Goal: Check status: Check status

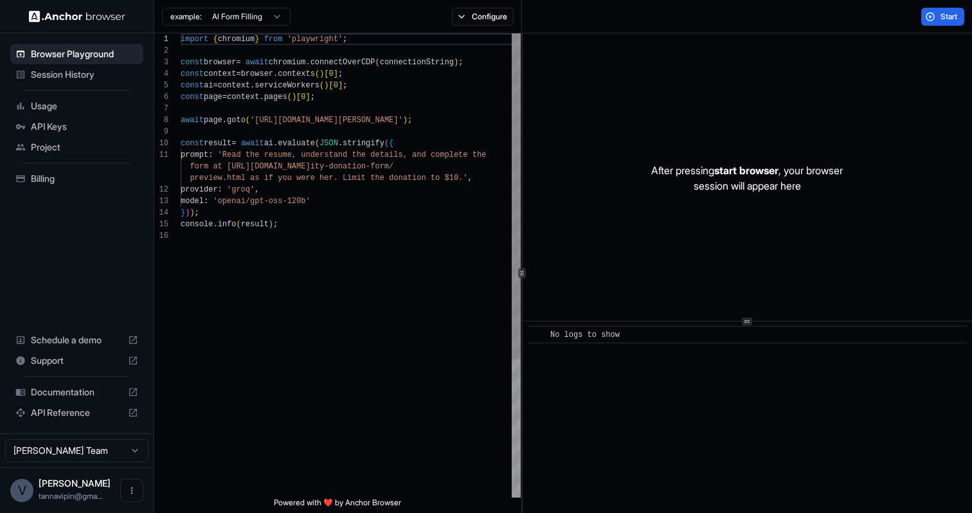
scroll to position [116, 0]
click at [76, 79] on span "Session History" at bounding box center [84, 74] width 107 height 13
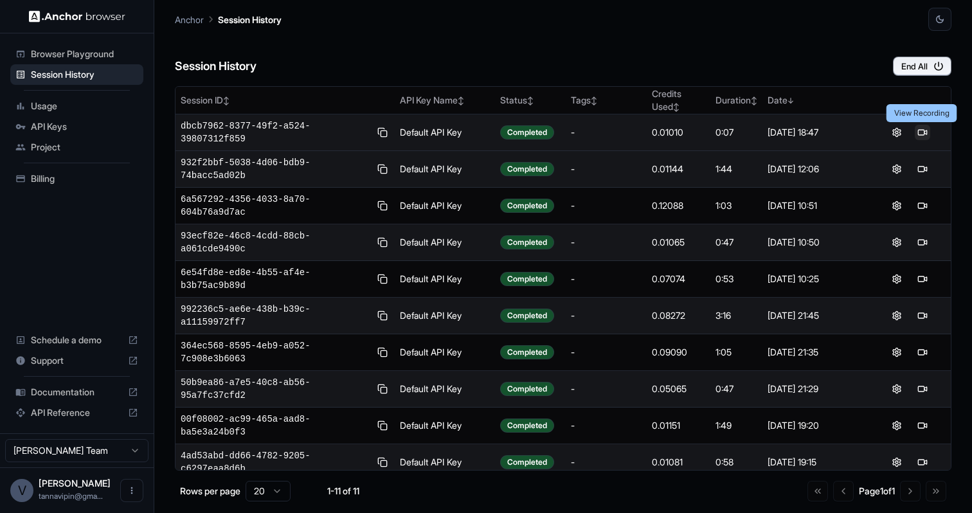
click at [916, 132] on button at bounding box center [922, 132] width 15 height 15
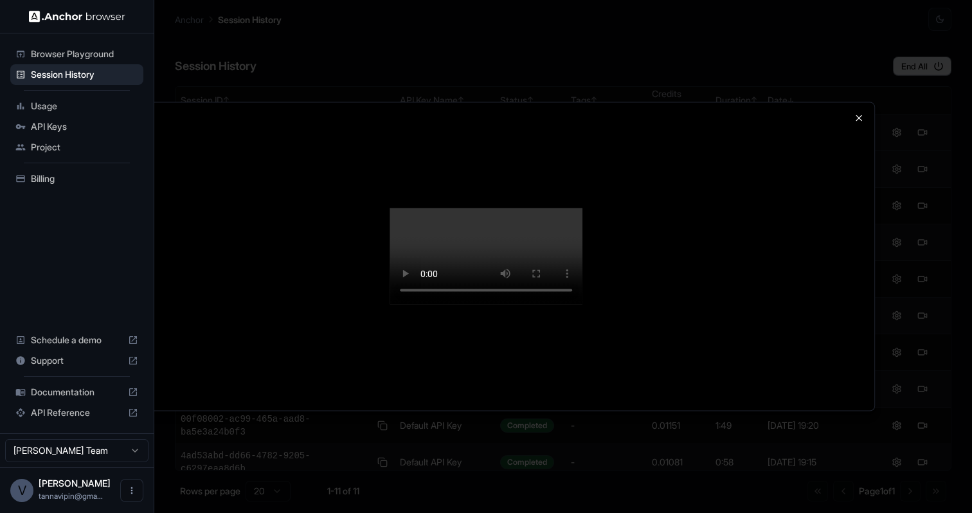
click at [858, 116] on icon "button" at bounding box center [858, 118] width 5 height 5
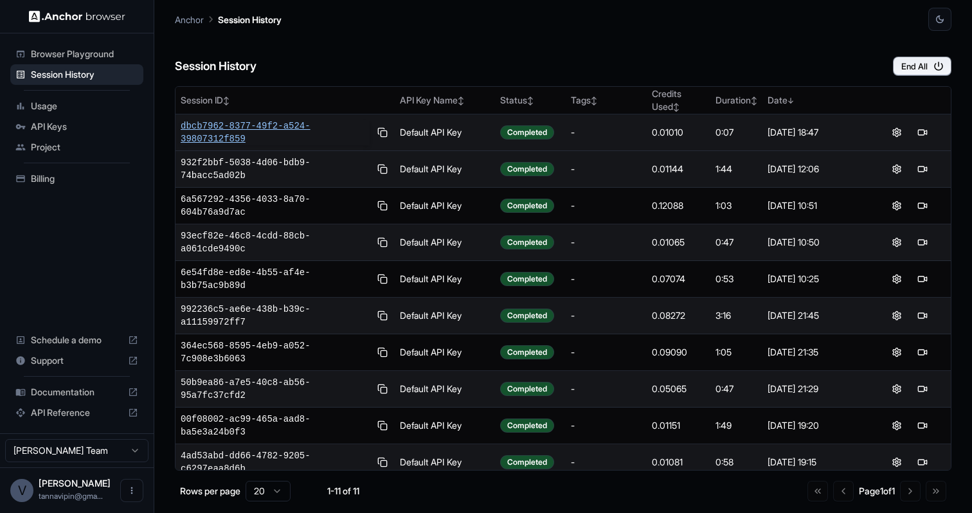
click at [305, 127] on span "dbcb7962-8377-49f2-a524-39807312f859" at bounding box center [275, 133] width 189 height 26
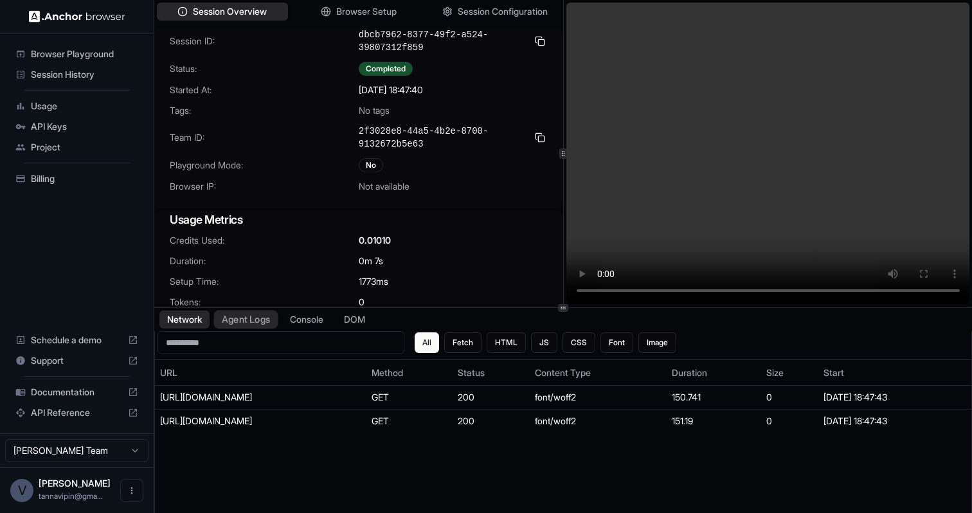
click at [267, 326] on button "Agent Logs" at bounding box center [246, 320] width 64 height 19
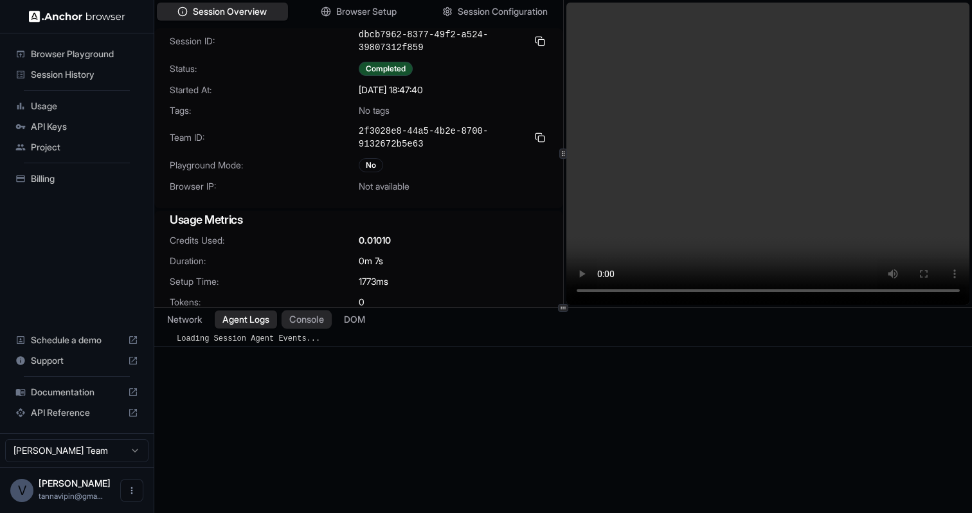
click at [320, 322] on button "Console" at bounding box center [307, 320] width 50 height 19
